Goal: Transaction & Acquisition: Purchase product/service

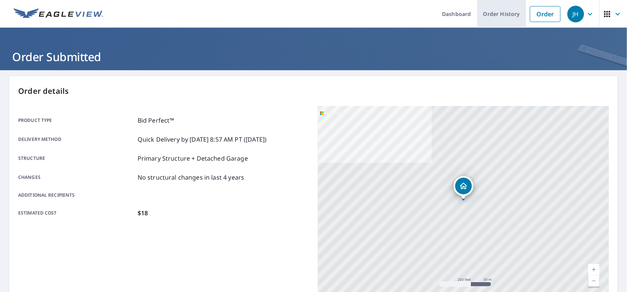
click at [516, 16] on link "Order History" at bounding box center [501, 14] width 49 height 28
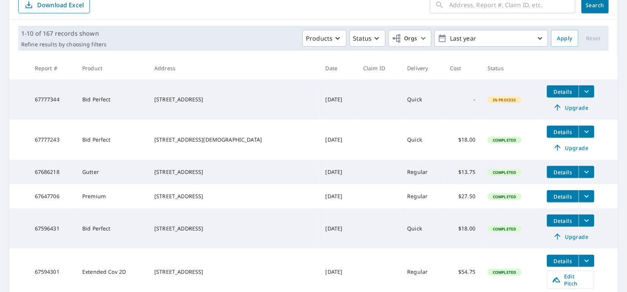
scroll to position [94, 0]
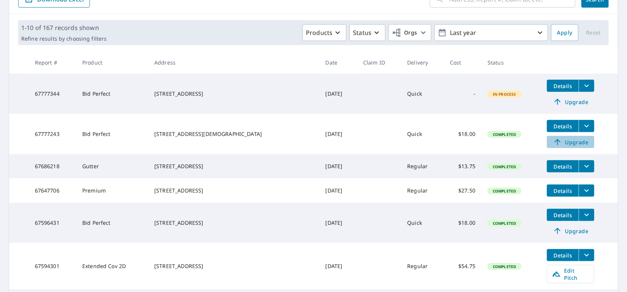
click at [569, 144] on span "Upgrade" at bounding box center [571, 141] width 38 height 9
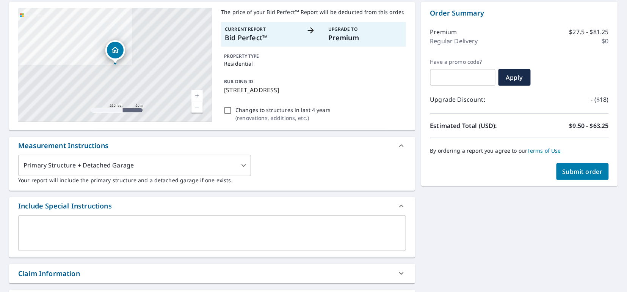
scroll to position [65, 0]
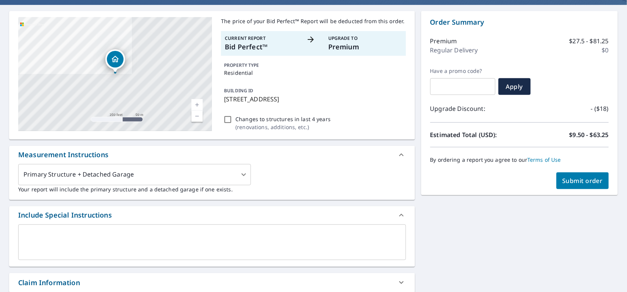
click at [589, 182] on span "Submit order" at bounding box center [583, 180] width 41 height 8
